Goal: Communication & Community: Share content

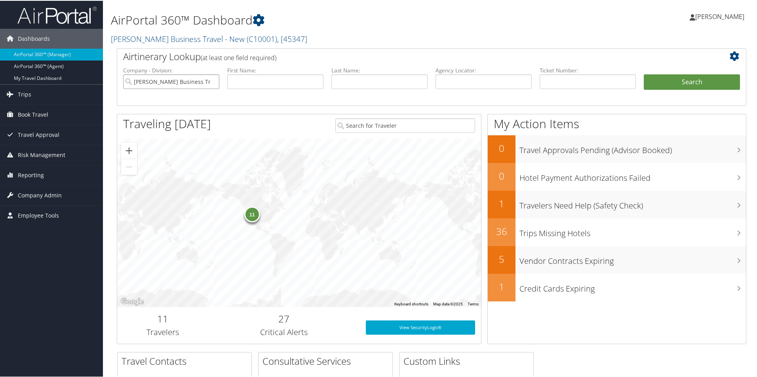
click at [205, 83] on input "Christopherson Business Travel - New" at bounding box center [171, 81] width 96 height 15
click at [364, 82] on input "text" at bounding box center [483, 81] width 96 height 15
paste input "DMZLMG"
type input "DMZLMG"
click at [364, 79] on button "Search" at bounding box center [692, 82] width 96 height 16
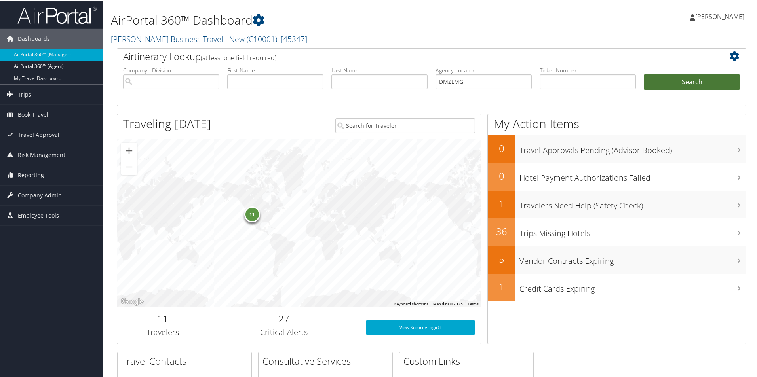
click at [364, 79] on button "Search" at bounding box center [692, 82] width 96 height 16
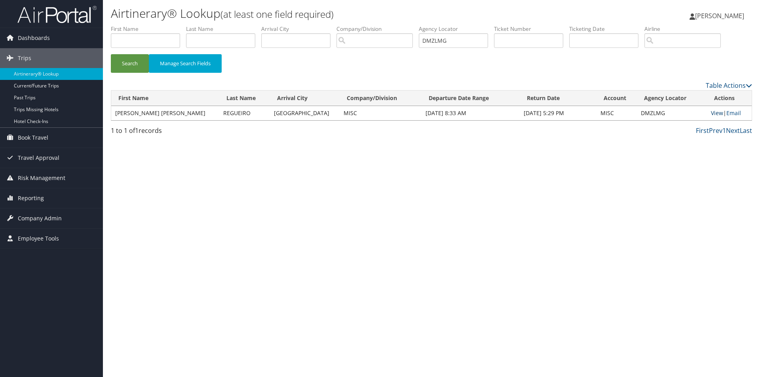
click at [714, 115] on link "View" at bounding box center [717, 113] width 12 height 8
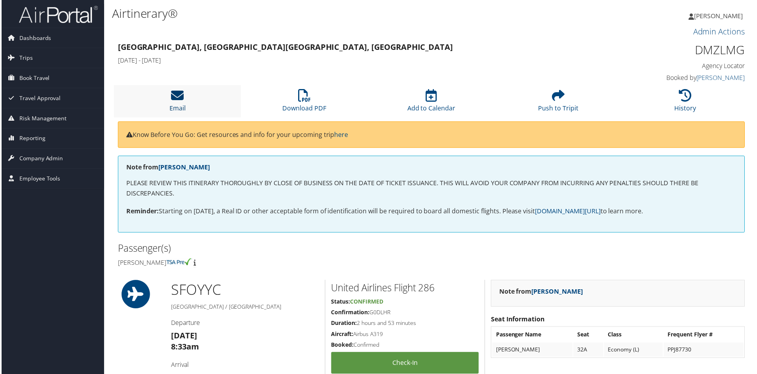
click at [171, 94] on icon at bounding box center [176, 95] width 13 height 13
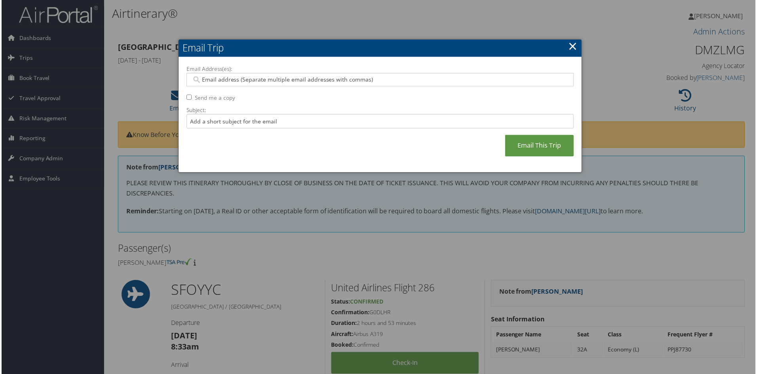
click at [219, 80] on input "Email Address(es):" at bounding box center [380, 80] width 378 height 8
click at [199, 76] on input "Email Address(es):" at bounding box center [380, 80] width 378 height 8
paste input "ISABEL.J.REGUEIRO@GMAIL.COM"
type input "ISABEL.J.REGUEIRO@GMAIL.COM"
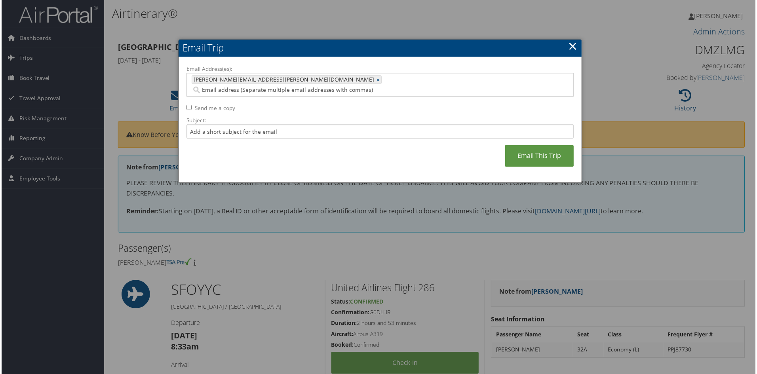
click at [304, 86] on input "Email Address(es):" at bounding box center [331, 90] width 281 height 8
paste input "RICHARD.REGUEIRO@GMAIL.COM"
type input "RICHARD.REGUEIRO@GMAIL.COM"
type input "ISABEL.J.REGUEIRO@GMAIL.COM, RICHARD.REGUEIRO@GMAIL.COM"
click at [198, 125] on input "Subject:" at bounding box center [380, 132] width 389 height 15
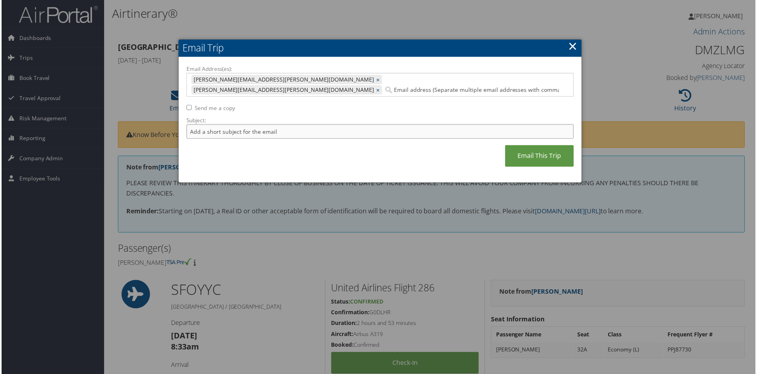
click at [206, 125] on input "Subject:" at bounding box center [380, 132] width 389 height 15
click at [229, 125] on input "itinerary for" at bounding box center [380, 132] width 389 height 15
paste input "ISABEL JUDITH REGUEIRO"
type input "itinerary for ISABEL JUDITH REGUEIRO"
click at [532, 146] on link "Email This Trip" at bounding box center [540, 157] width 69 height 22
